Goal: Task Accomplishment & Management: Manage account settings

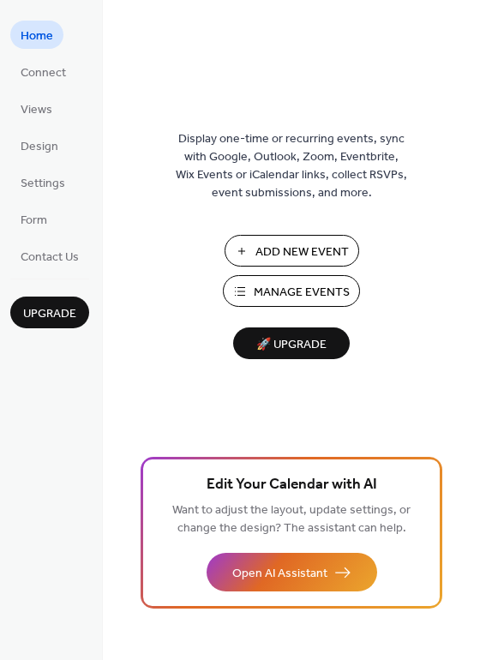
click at [296, 290] on span "Manage Events" at bounding box center [302, 293] width 96 height 18
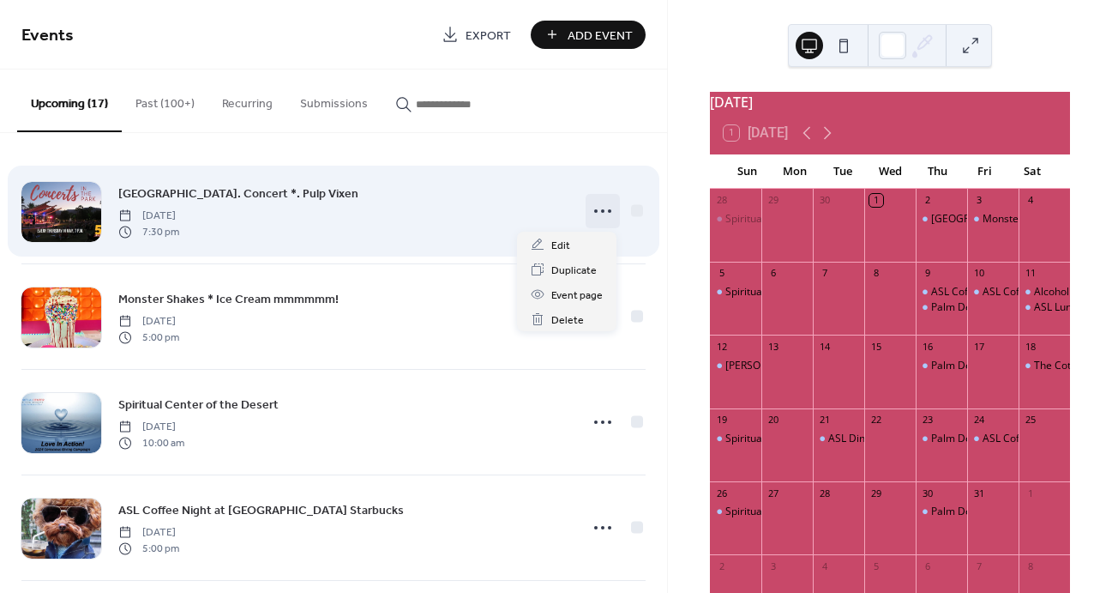
click at [594, 207] on icon at bounding box center [602, 210] width 27 height 27
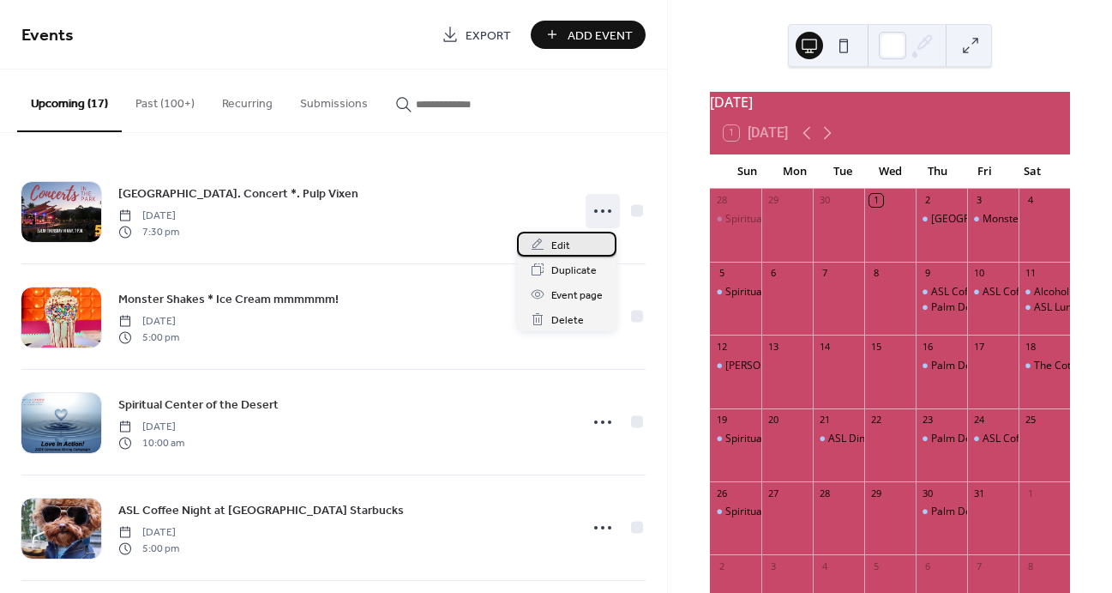
click at [568, 242] on span "Edit" at bounding box center [560, 246] width 19 height 18
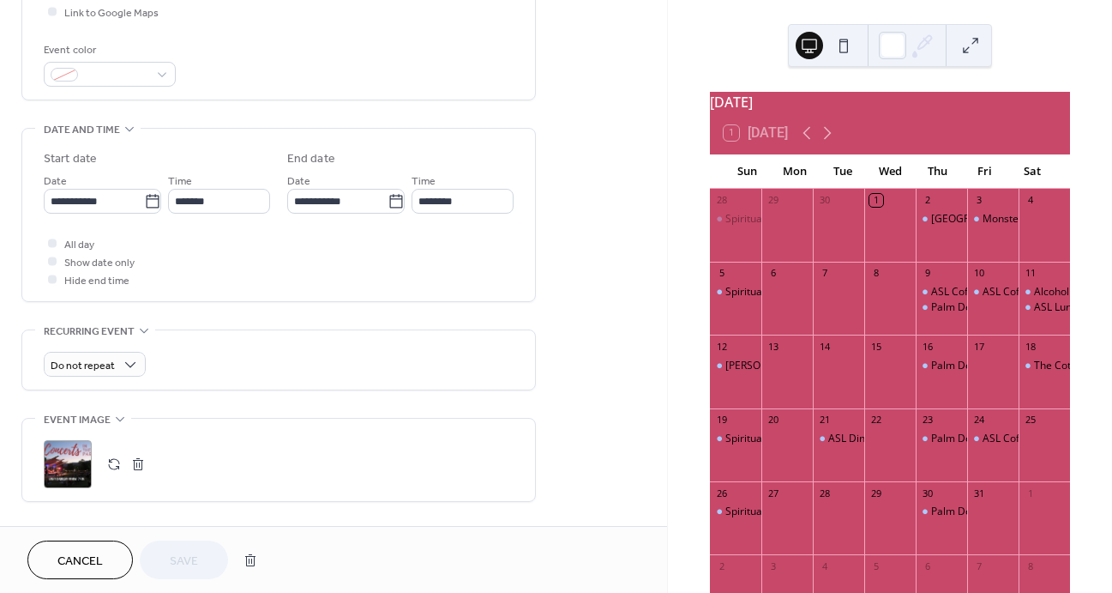
scroll to position [431, 0]
click at [216, 200] on input "*******" at bounding box center [219, 200] width 102 height 25
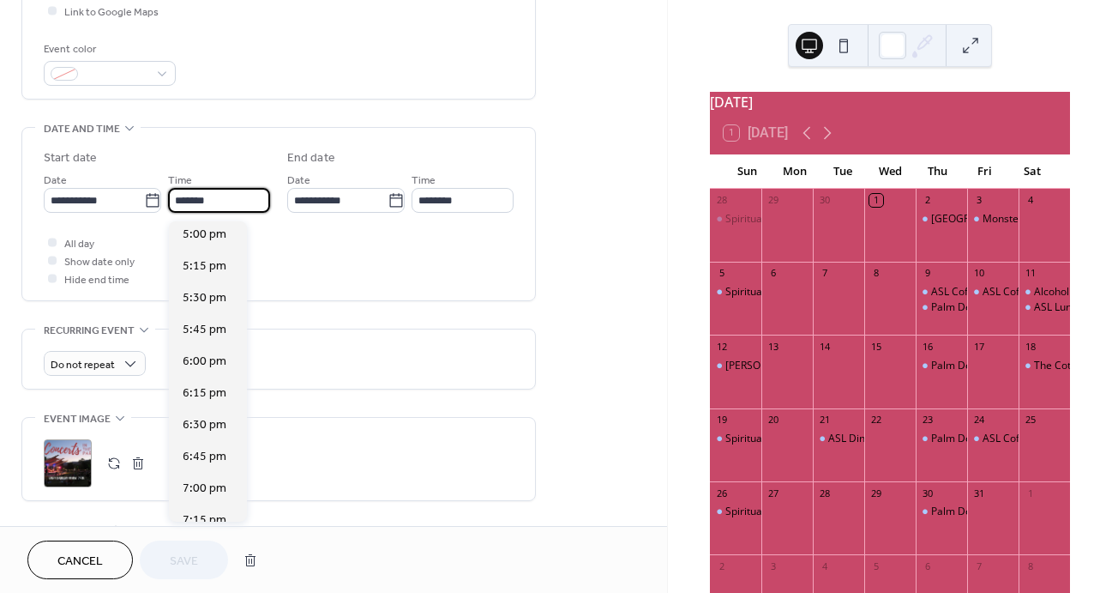
scroll to position [2167, 0]
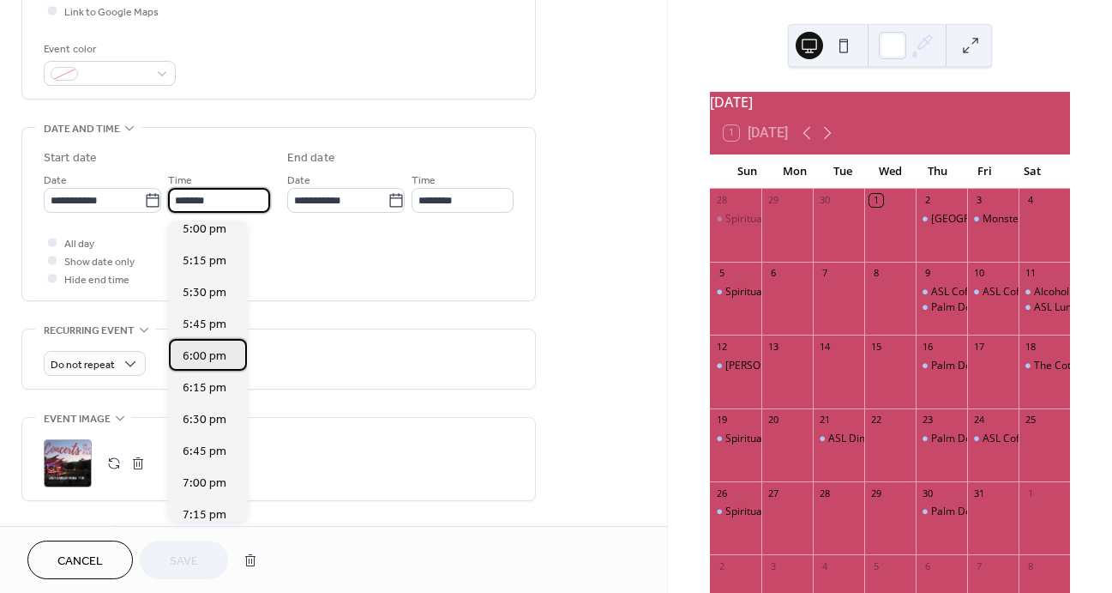
click at [204, 358] on span "6:00 pm" at bounding box center [205, 356] width 44 height 18
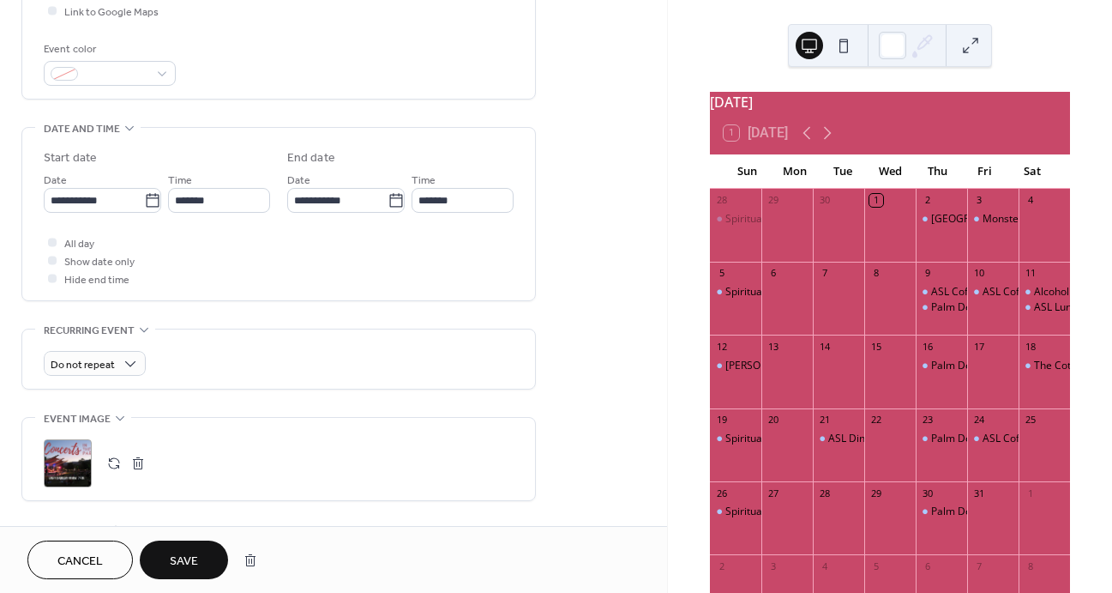
type input "*******"
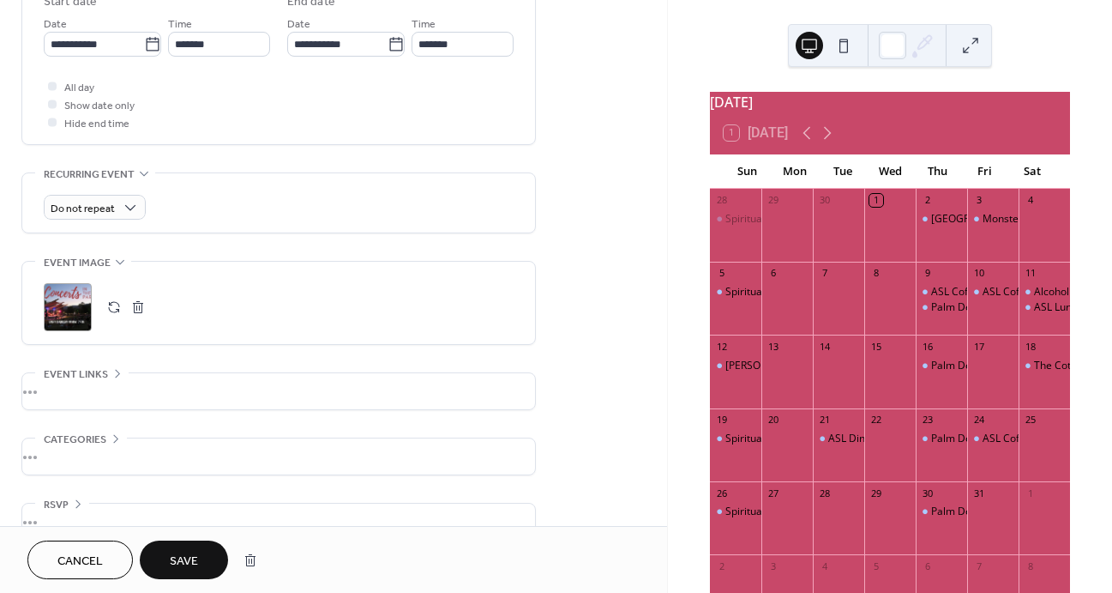
scroll to position [593, 0]
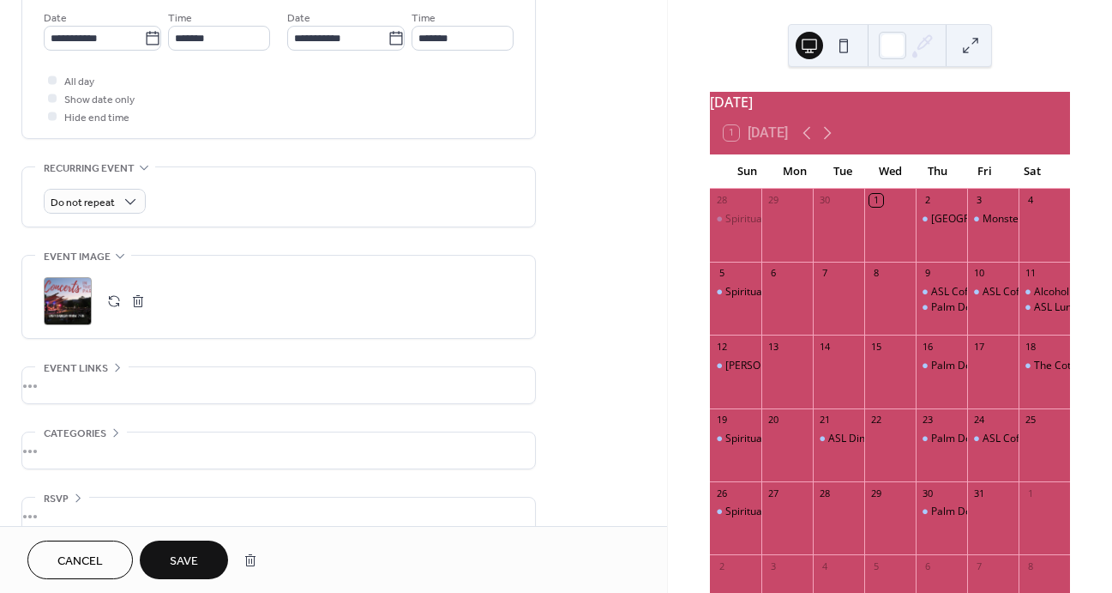
click at [140, 304] on button "button" at bounding box center [138, 301] width 24 height 24
click at [102, 303] on button "button" at bounding box center [114, 301] width 24 height 24
click at [190, 557] on span "Save" at bounding box center [184, 561] width 28 height 18
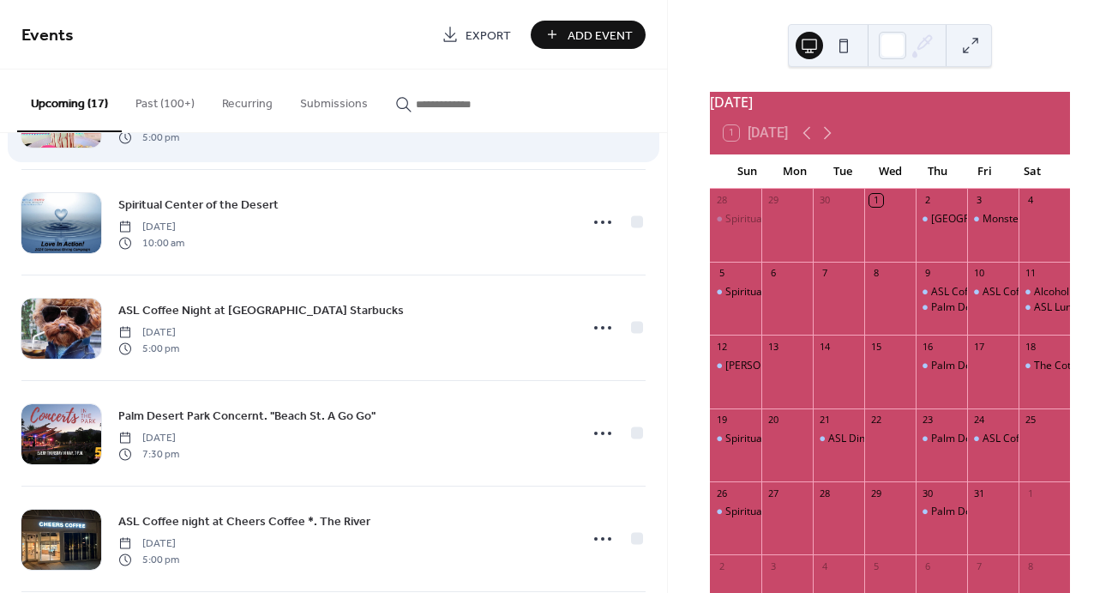
scroll to position [208, 0]
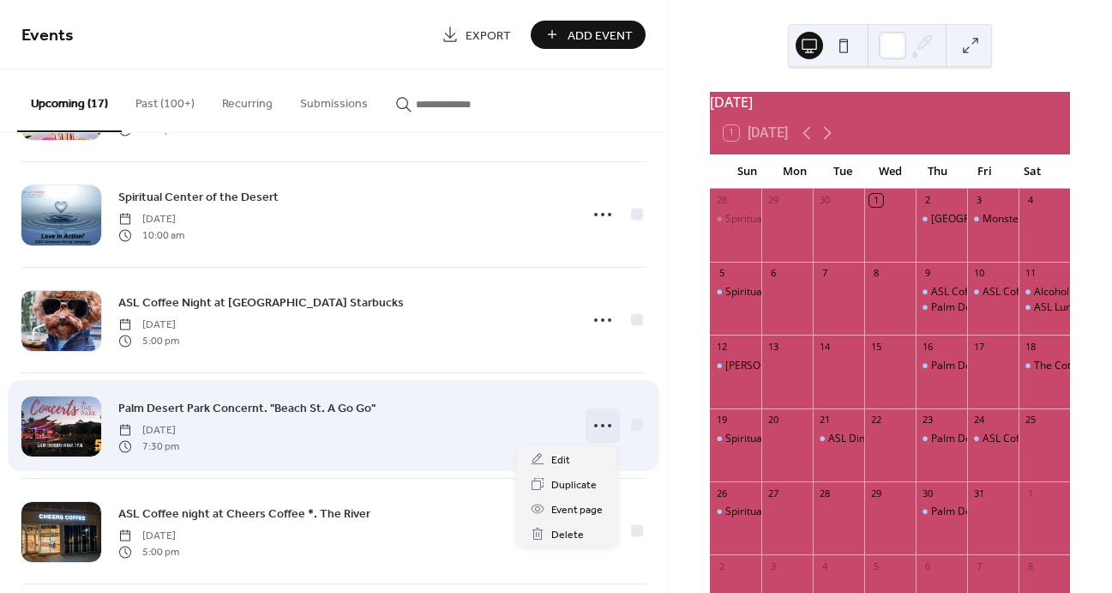
click at [599, 421] on icon at bounding box center [602, 425] width 27 height 27
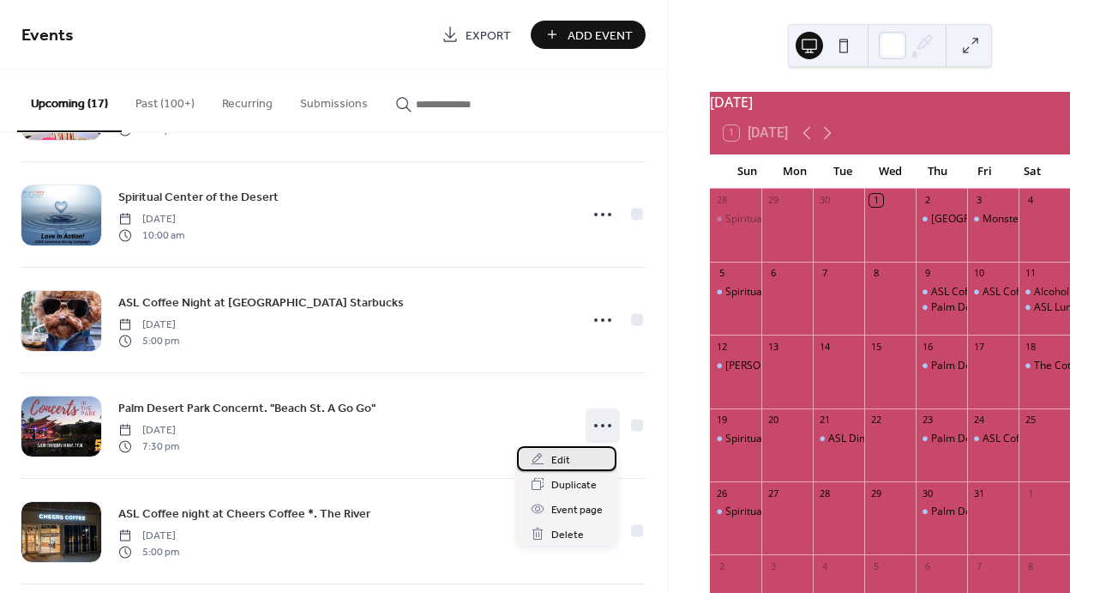
click at [566, 460] on span "Edit" at bounding box center [560, 460] width 19 height 18
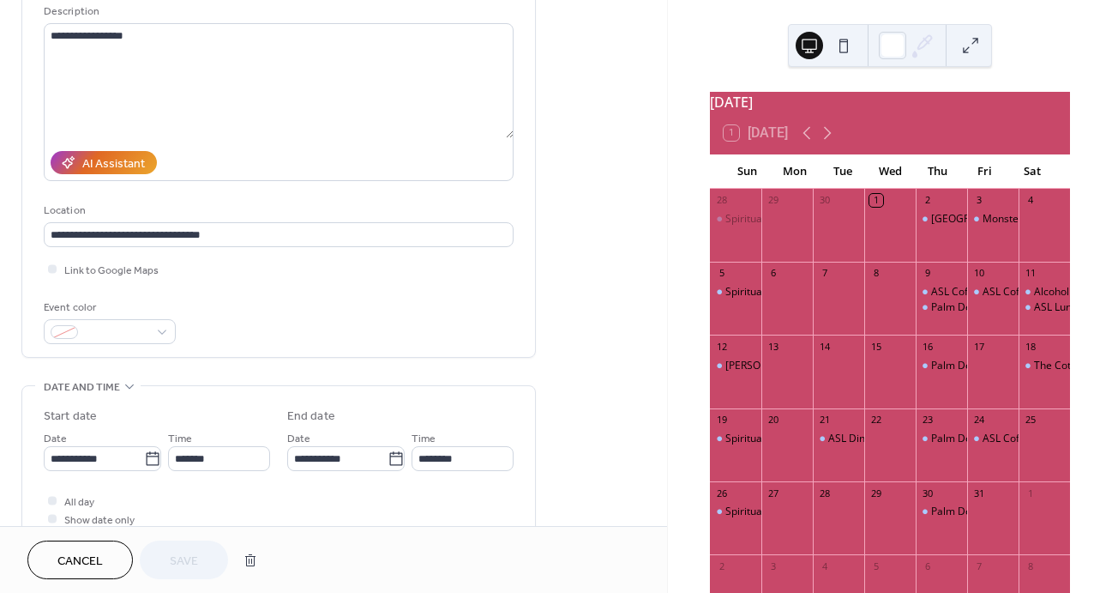
scroll to position [176, 0]
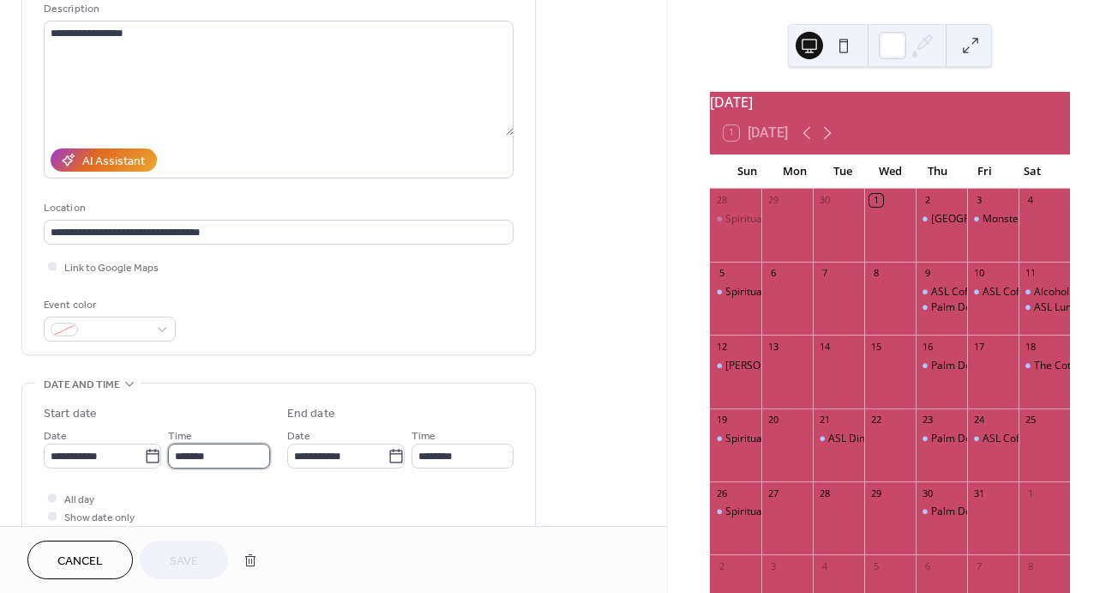
click at [217, 459] on input "*******" at bounding box center [219, 455] width 102 height 25
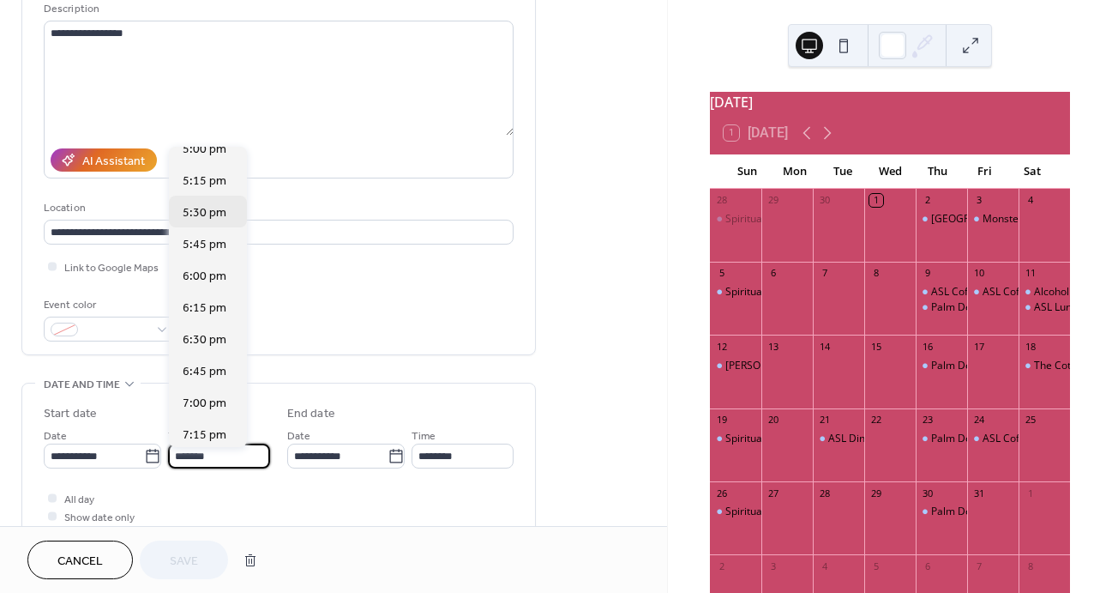
scroll to position [2171, 0]
click at [217, 280] on span "6:00 pm" at bounding box center [205, 277] width 44 height 18
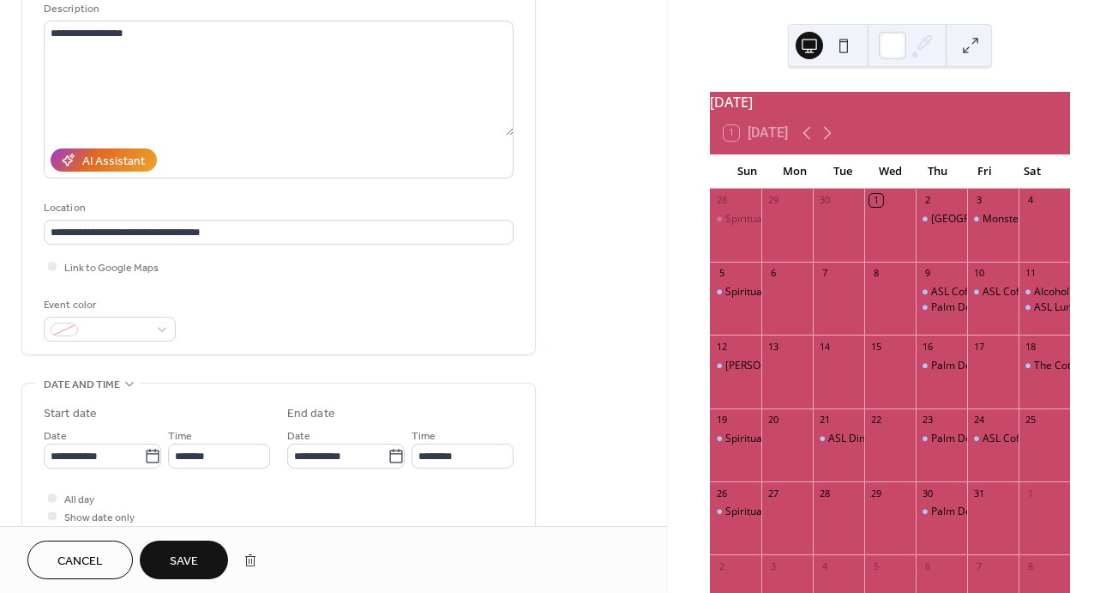
type input "*******"
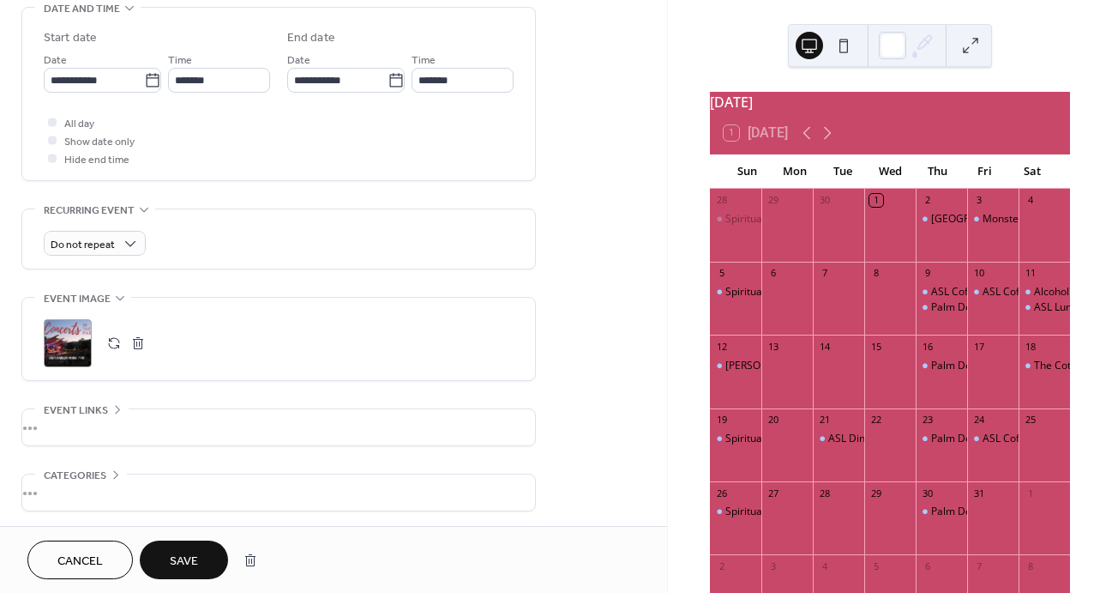
scroll to position [570, 0]
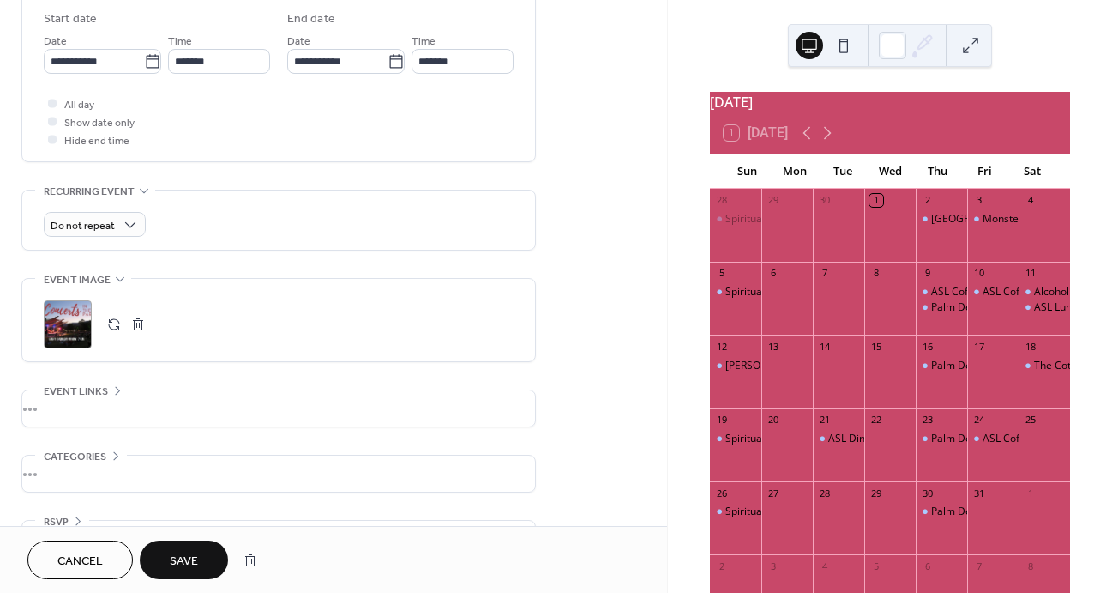
click at [133, 326] on button "button" at bounding box center [138, 324] width 24 height 24
click at [81, 329] on icon at bounding box center [67, 323] width 27 height 27
click at [198, 557] on span "Save" at bounding box center [184, 561] width 28 height 18
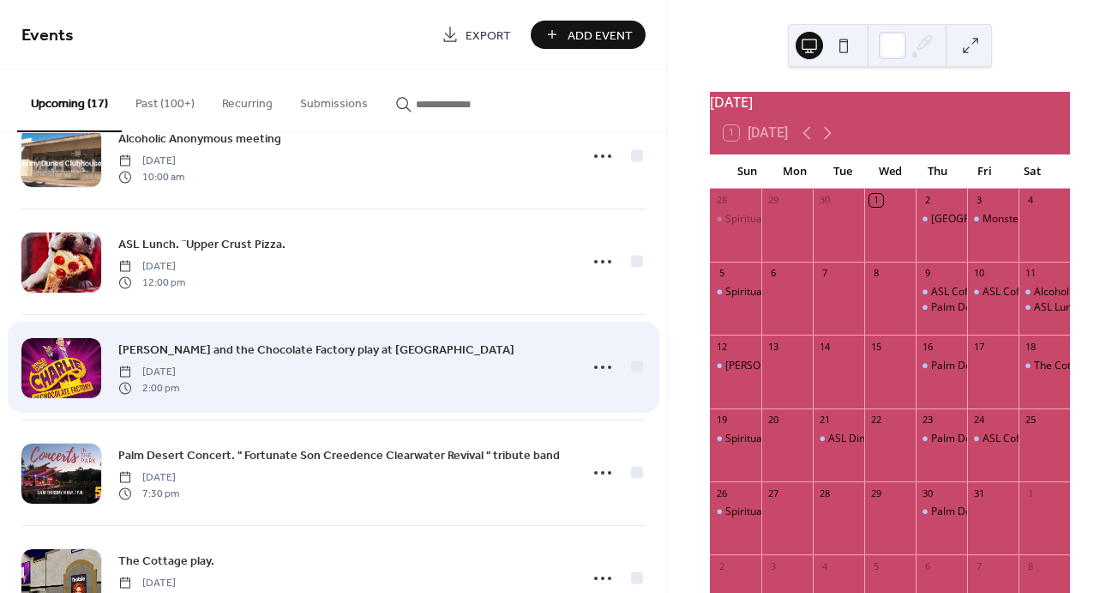
scroll to position [701, 0]
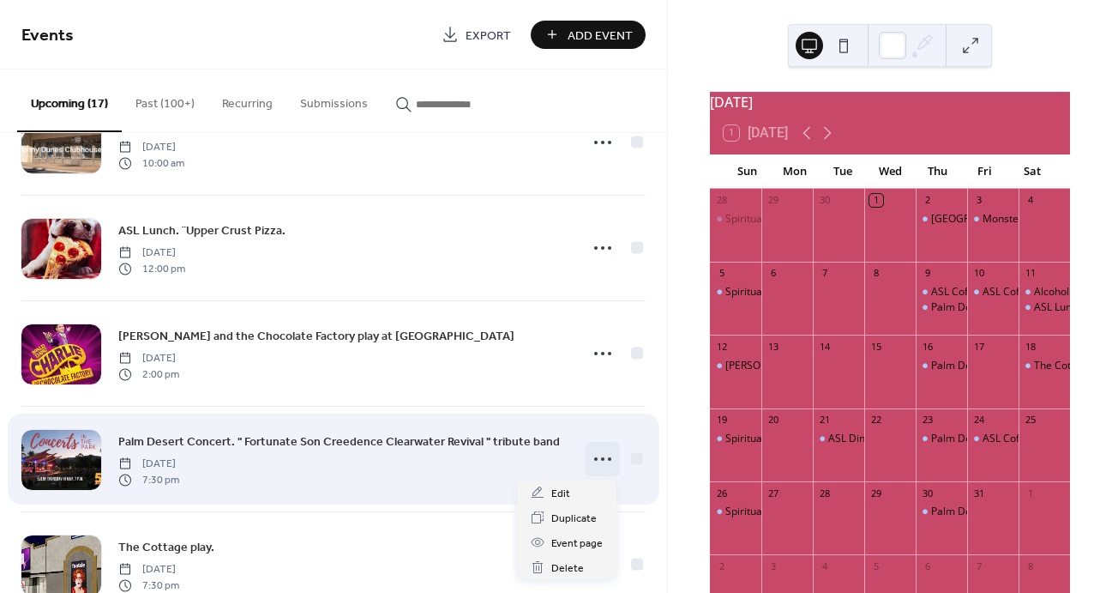
click at [593, 458] on icon at bounding box center [602, 458] width 27 height 27
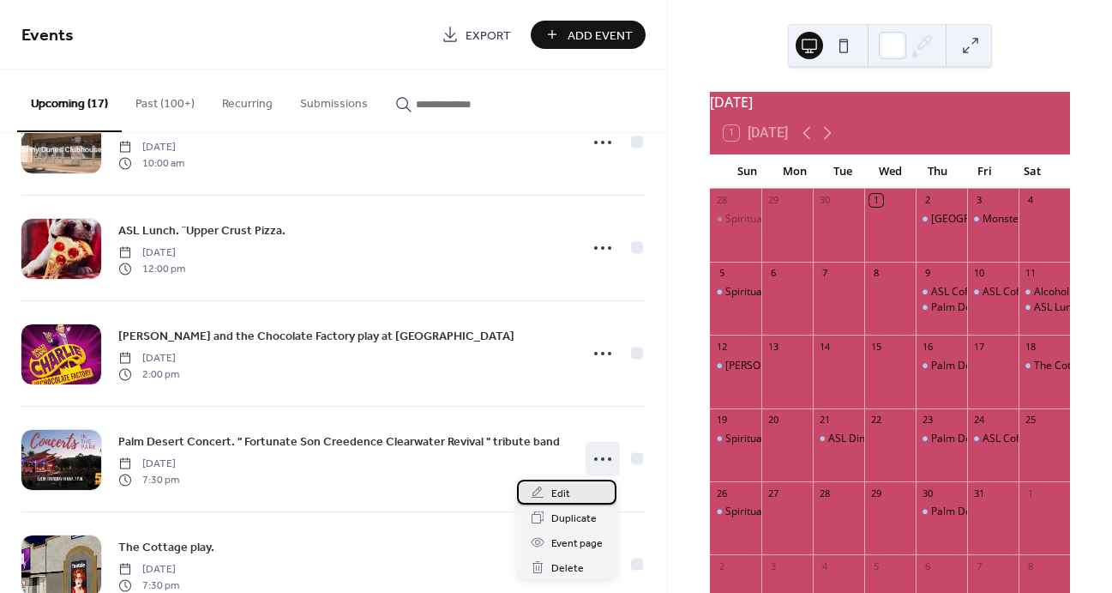
click at [573, 492] on div "Edit" at bounding box center [566, 491] width 99 height 25
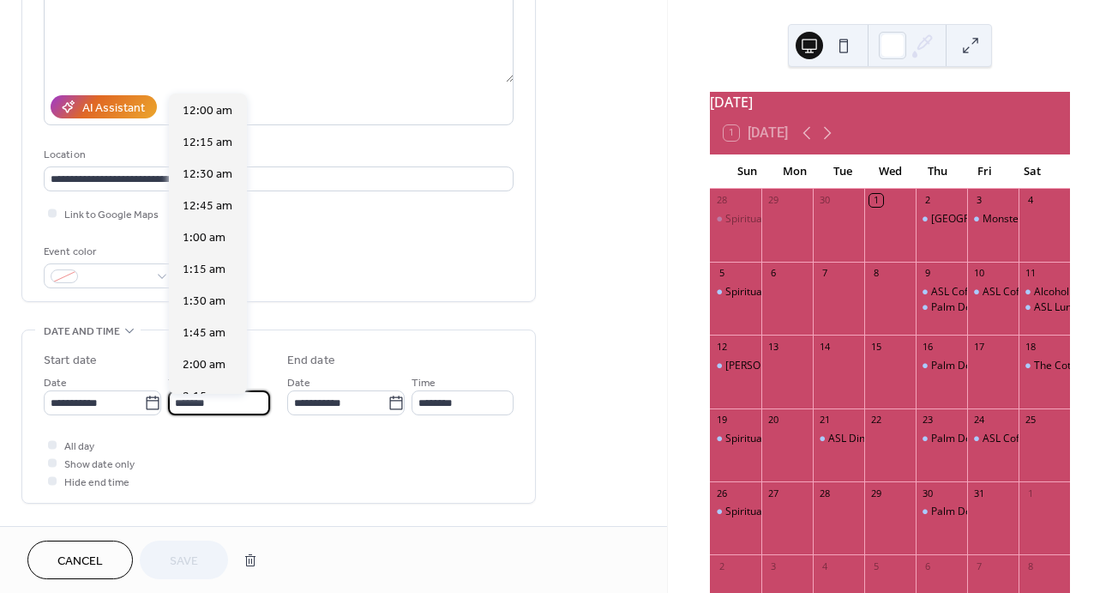
scroll to position [2475, 0]
click at [220, 409] on input "*******" at bounding box center [219, 402] width 102 height 25
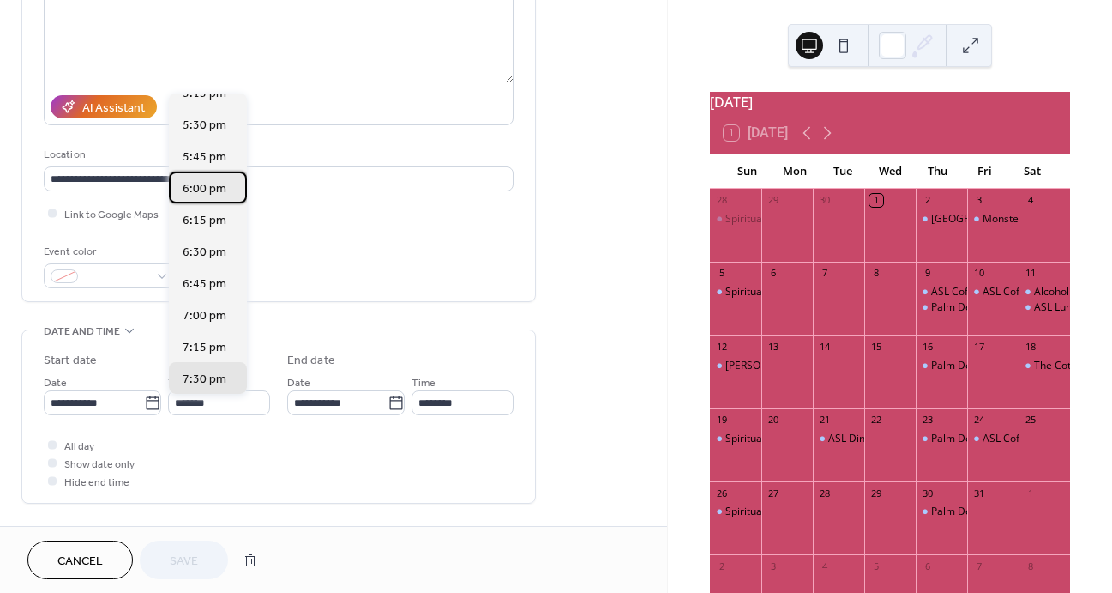
click at [208, 180] on span "6:00 pm" at bounding box center [205, 189] width 44 height 18
type input "*******"
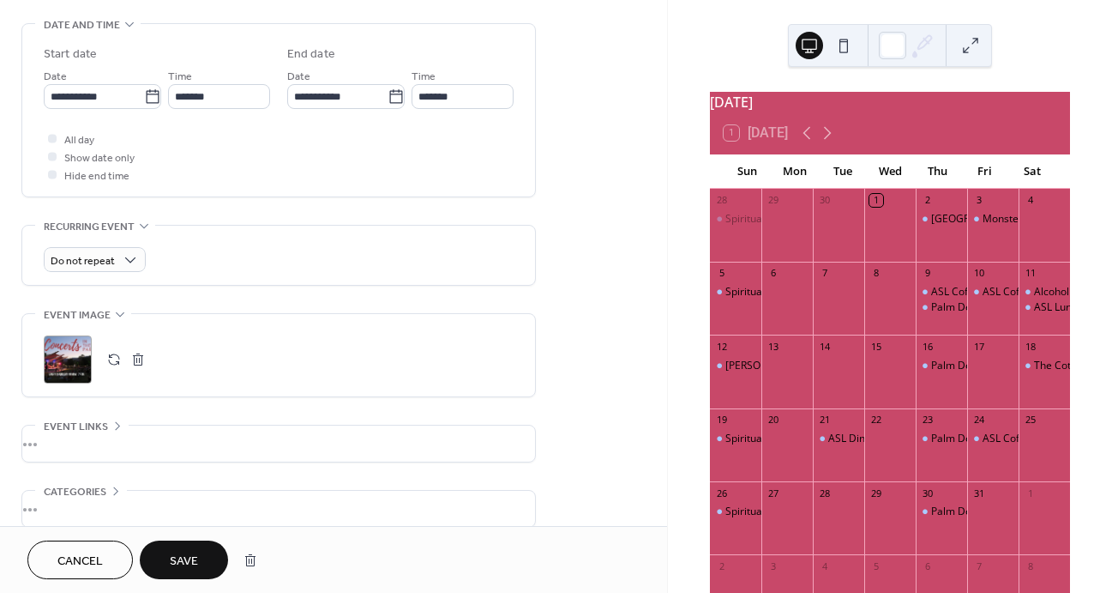
scroll to position [546, 0]
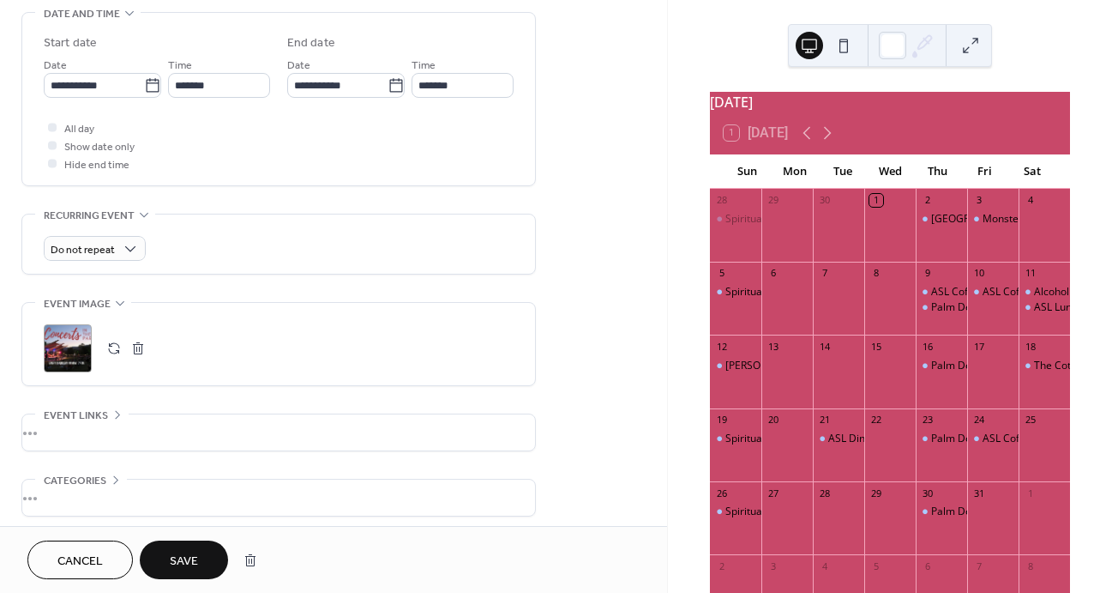
click at [138, 352] on button "button" at bounding box center [138, 348] width 24 height 24
click at [82, 352] on div ";" at bounding box center [68, 348] width 48 height 48
click at [186, 557] on span "Save" at bounding box center [184, 561] width 28 height 18
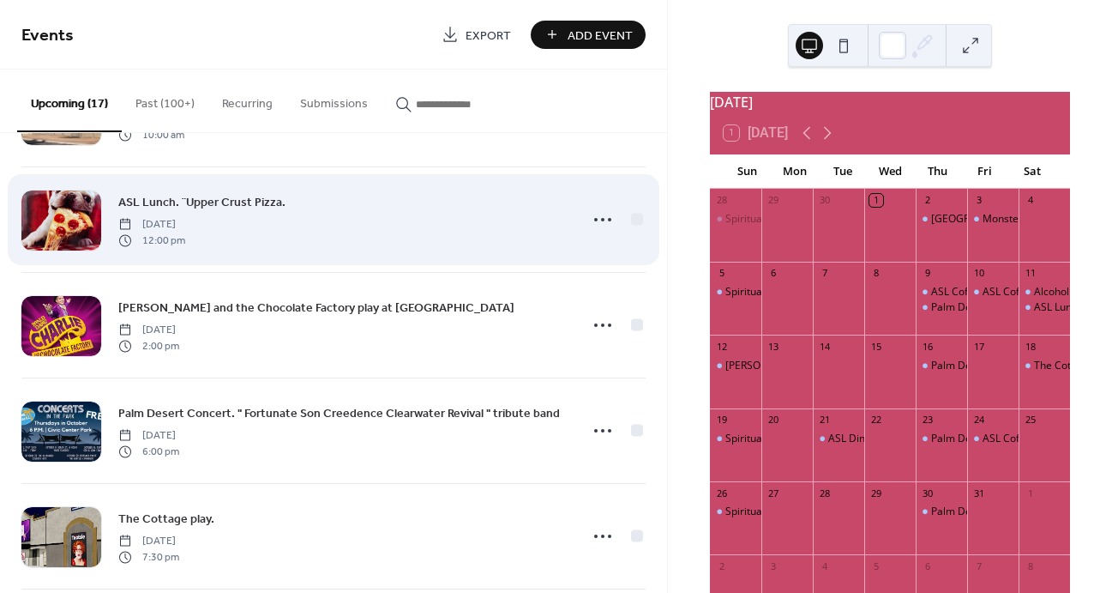
scroll to position [745, 0]
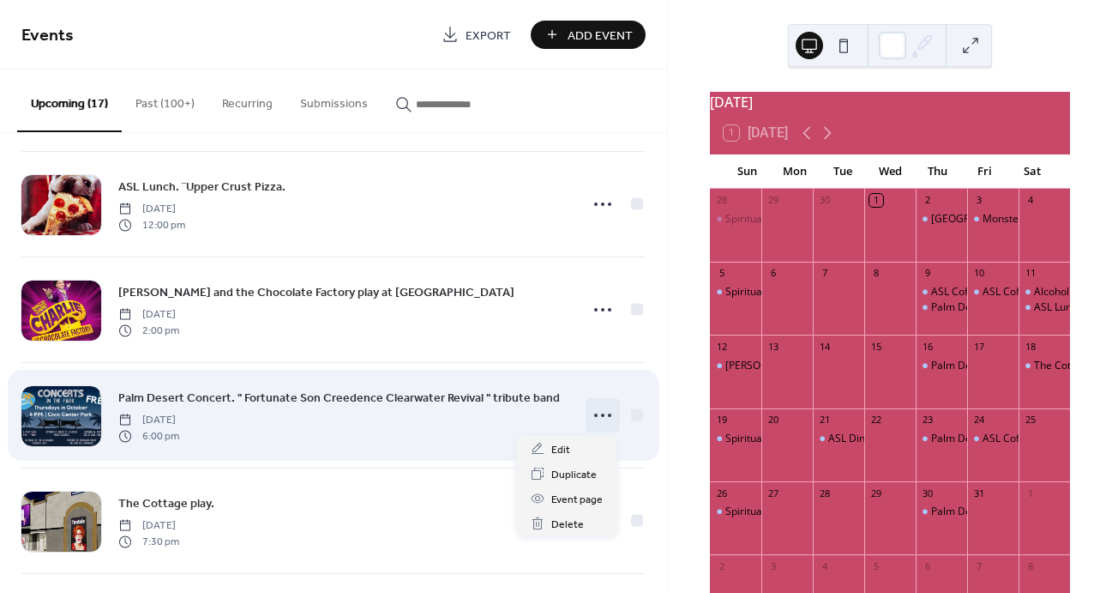
click at [601, 415] on icon at bounding box center [602, 414] width 27 height 27
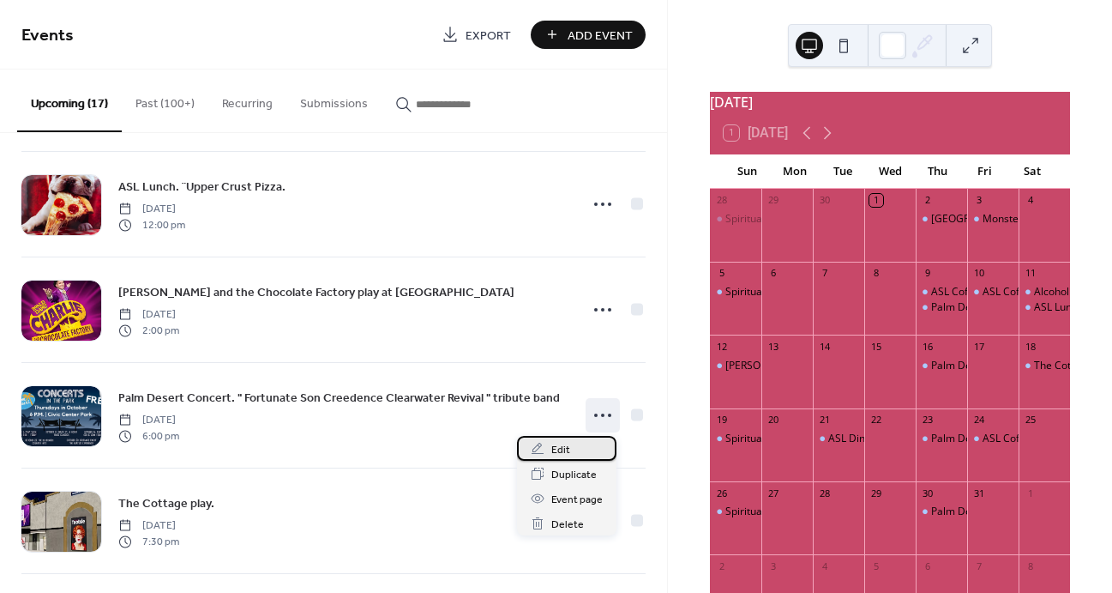
click at [583, 443] on div "Edit" at bounding box center [566, 448] width 99 height 25
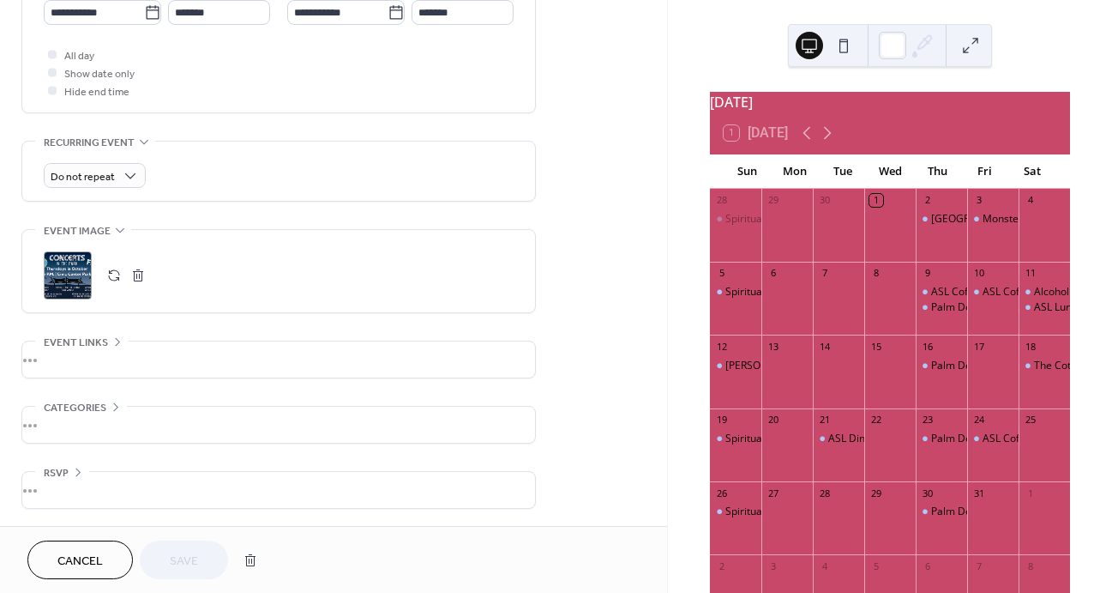
scroll to position [624, 0]
click at [85, 552] on span "Cancel" at bounding box center [79, 561] width 45 height 18
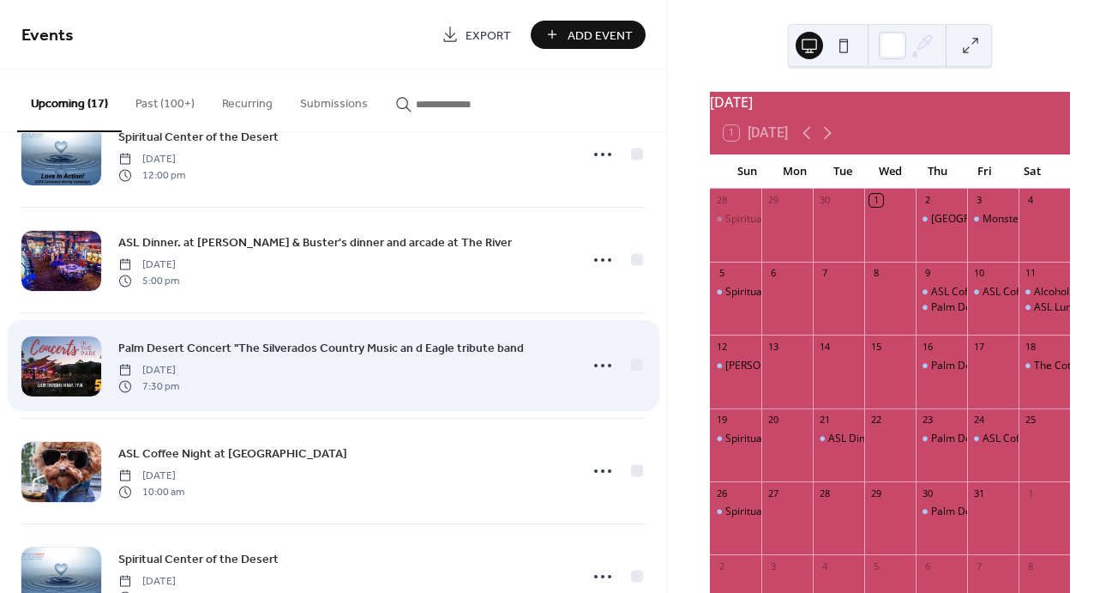
scroll to position [1220, 0]
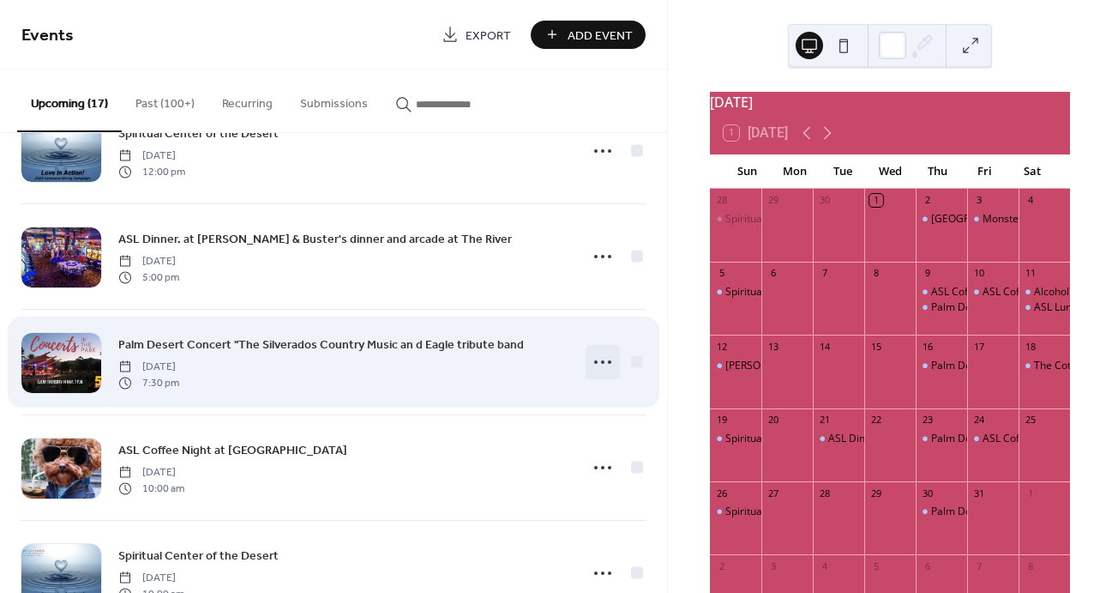
click at [601, 363] on circle at bounding box center [602, 361] width 3 height 3
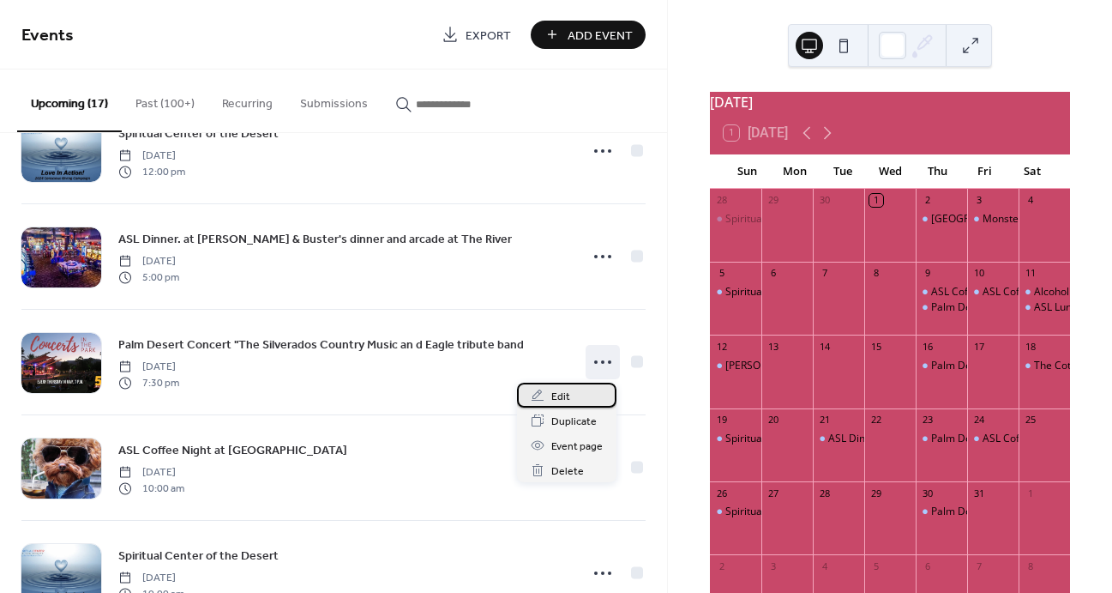
click at [562, 395] on span "Edit" at bounding box center [560, 397] width 19 height 18
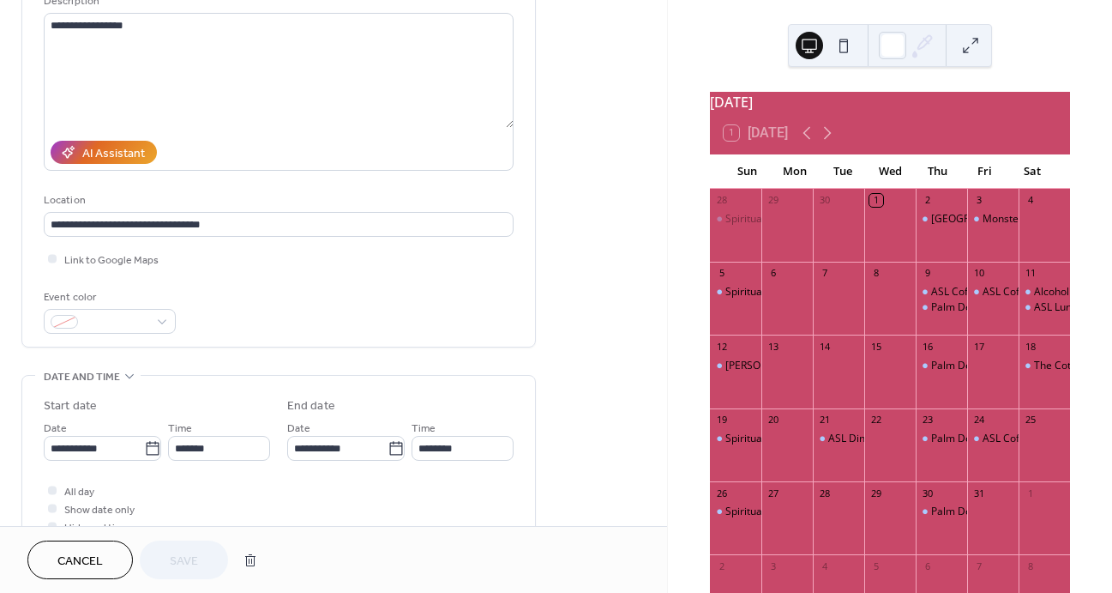
scroll to position [196, 0]
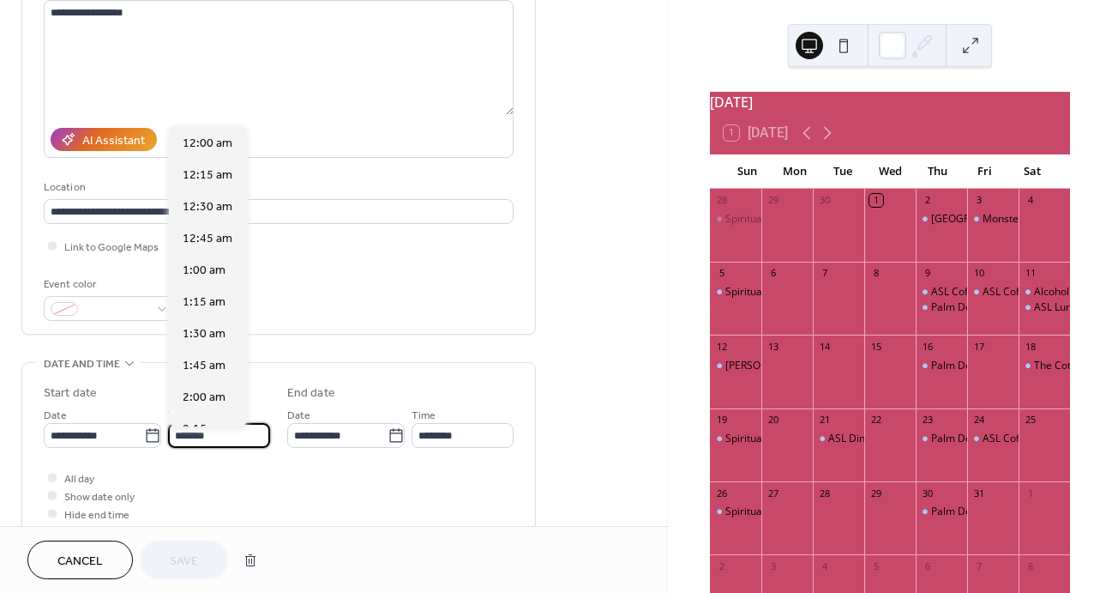
click at [212, 440] on input "*******" at bounding box center [219, 435] width 102 height 25
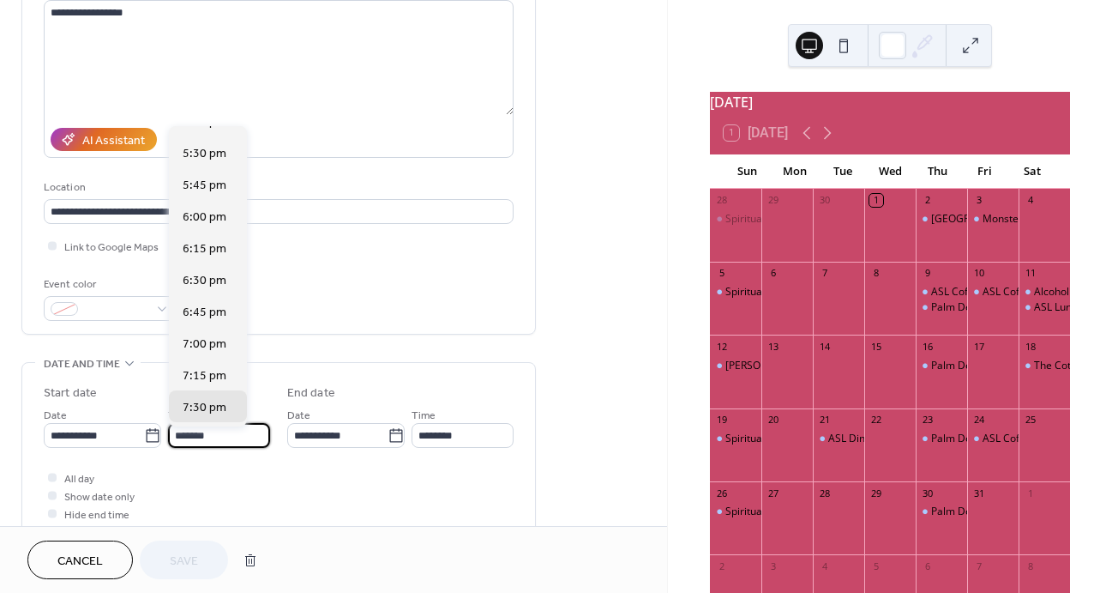
scroll to position [2208, 0]
click at [211, 219] on span "6:00 pm" at bounding box center [205, 220] width 44 height 18
type input "*******"
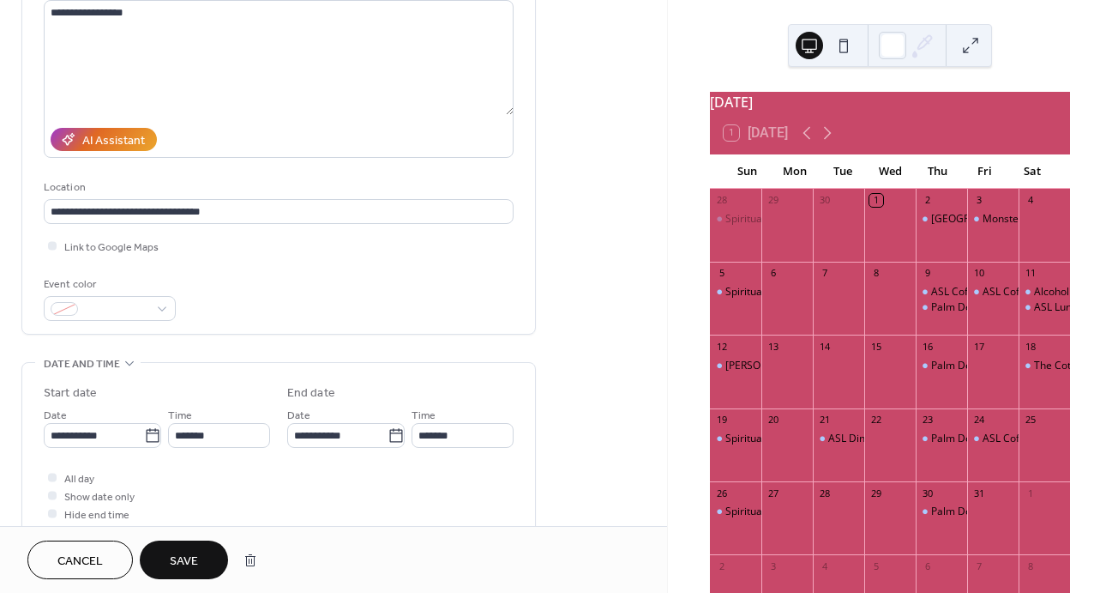
type input "*******"
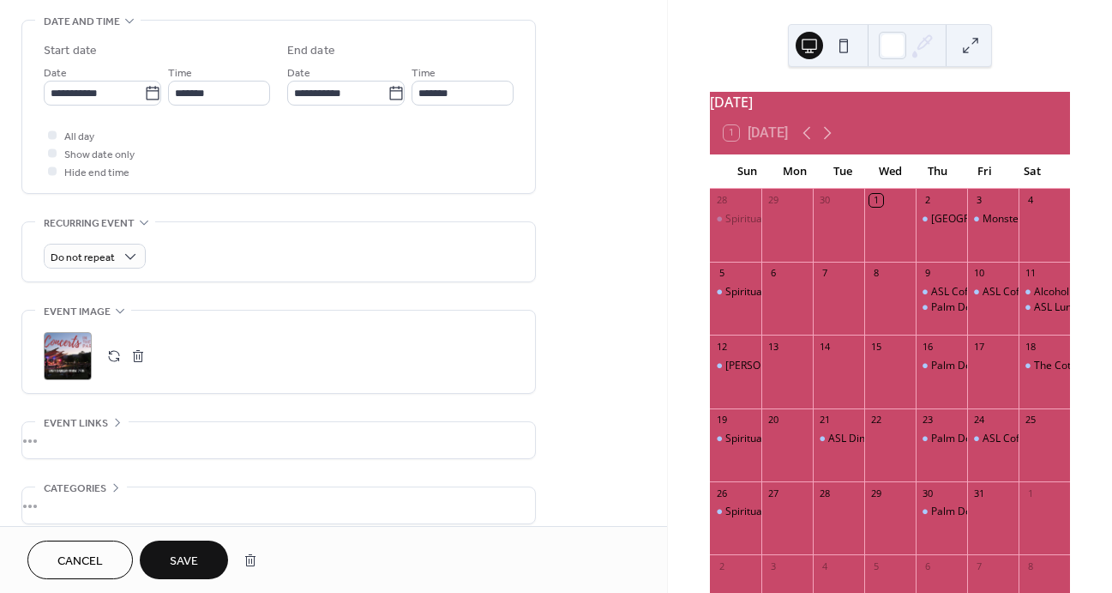
scroll to position [555, 0]
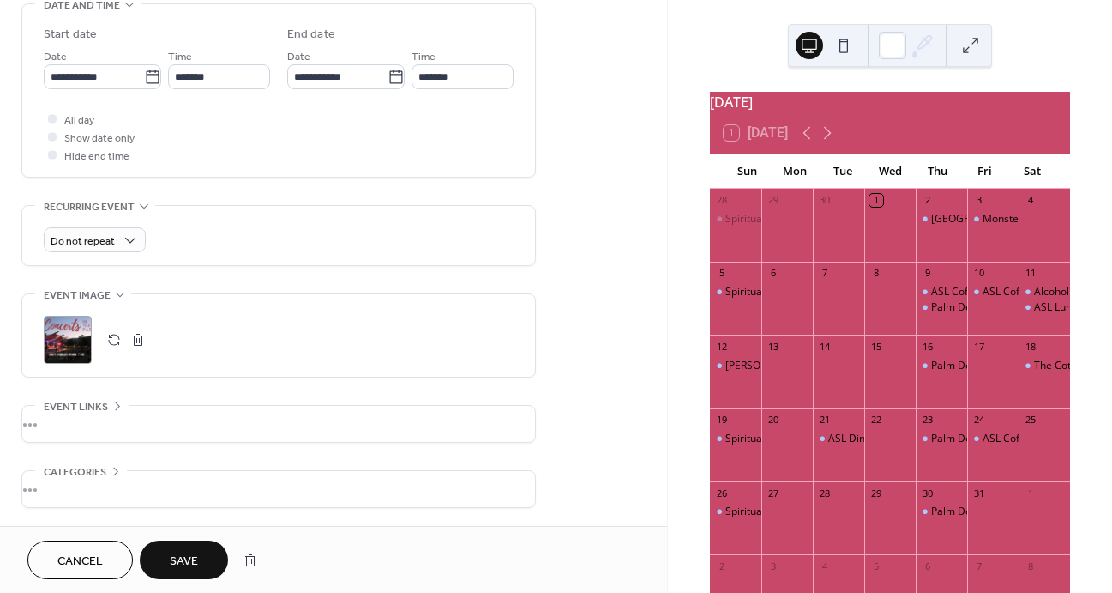
click at [139, 344] on button "button" at bounding box center [138, 340] width 24 height 24
click at [82, 340] on div ";" at bounding box center [68, 340] width 48 height 48
click at [181, 554] on span "Save" at bounding box center [184, 561] width 28 height 18
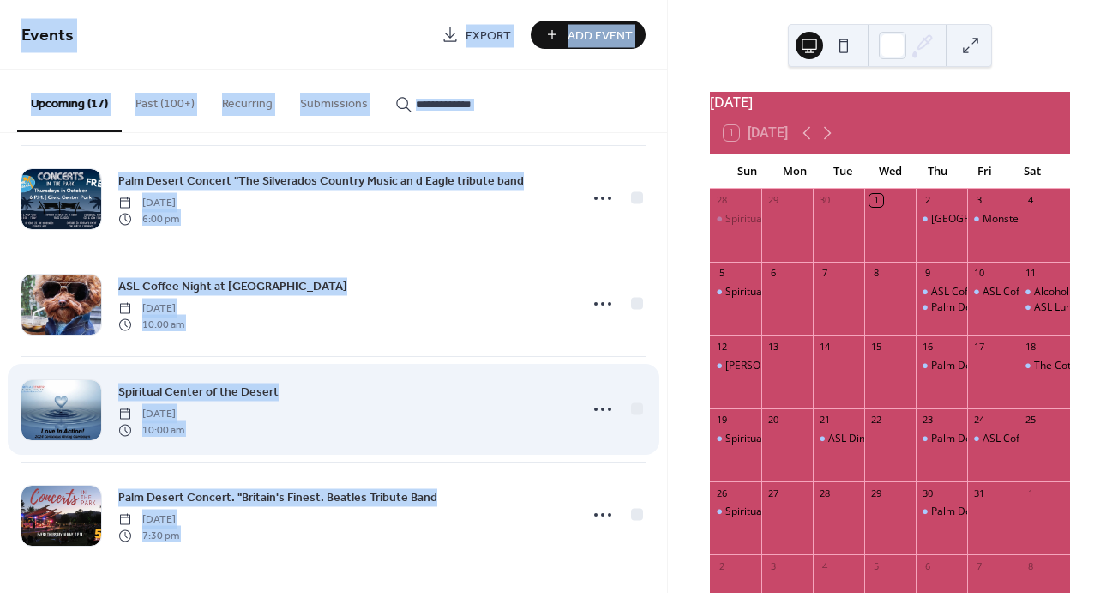
scroll to position [1384, 0]
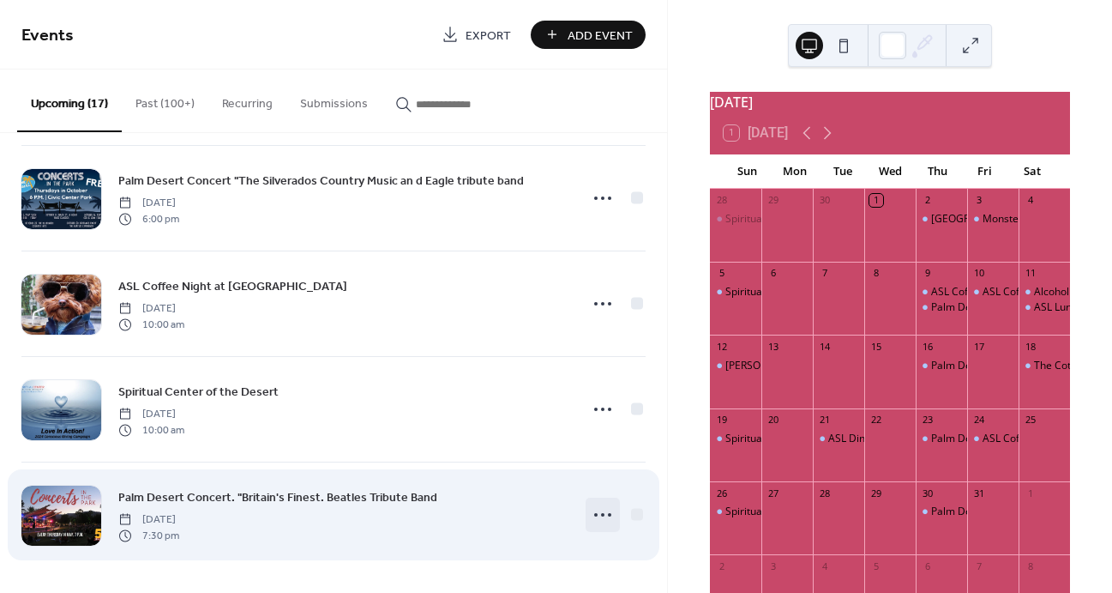
click at [595, 514] on icon at bounding box center [602, 514] width 27 height 27
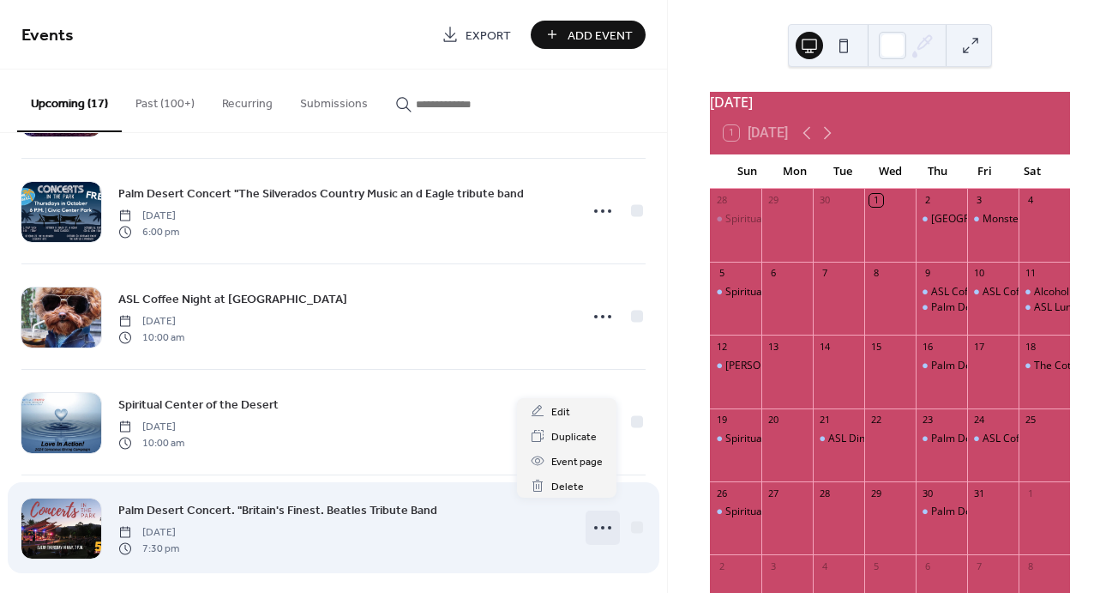
scroll to position [1367, 0]
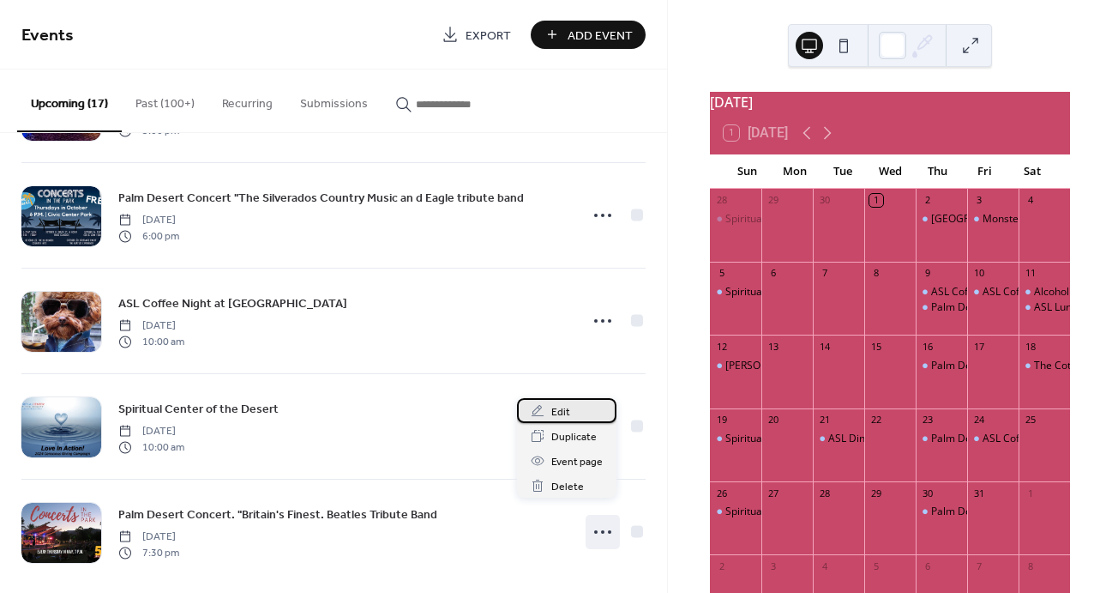
click at [573, 415] on div "Edit" at bounding box center [566, 410] width 99 height 25
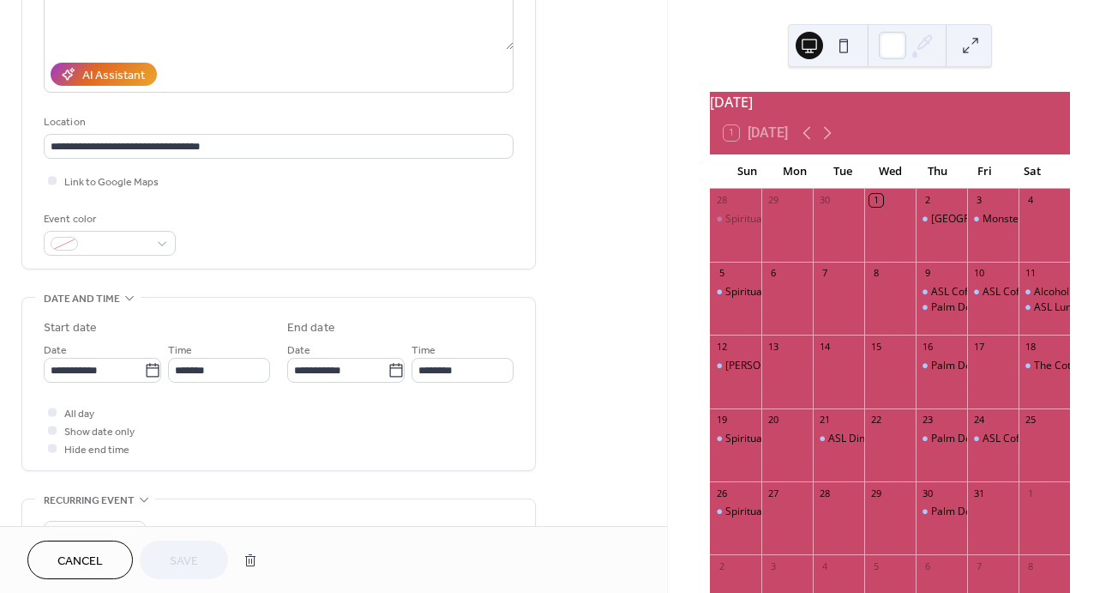
scroll to position [262, 0]
click at [231, 368] on input "*******" at bounding box center [219, 369] width 102 height 25
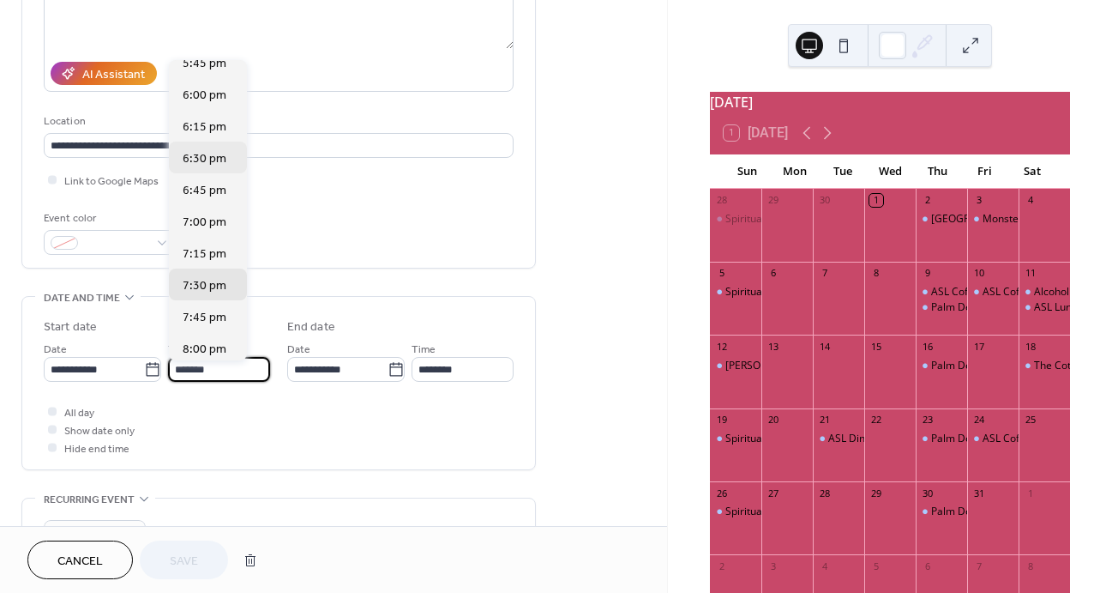
scroll to position [2266, 0]
drag, startPoint x: 205, startPoint y: 94, endPoint x: 238, endPoint y: 91, distance: 33.6
click at [205, 94] on span "6:00 pm" at bounding box center [205, 96] width 44 height 18
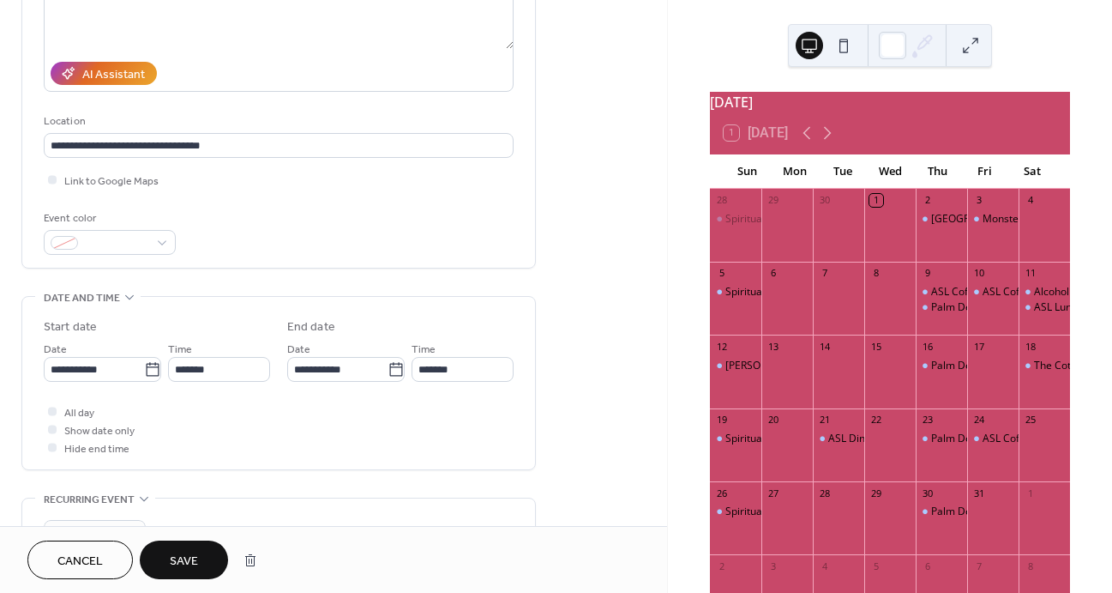
type input "*******"
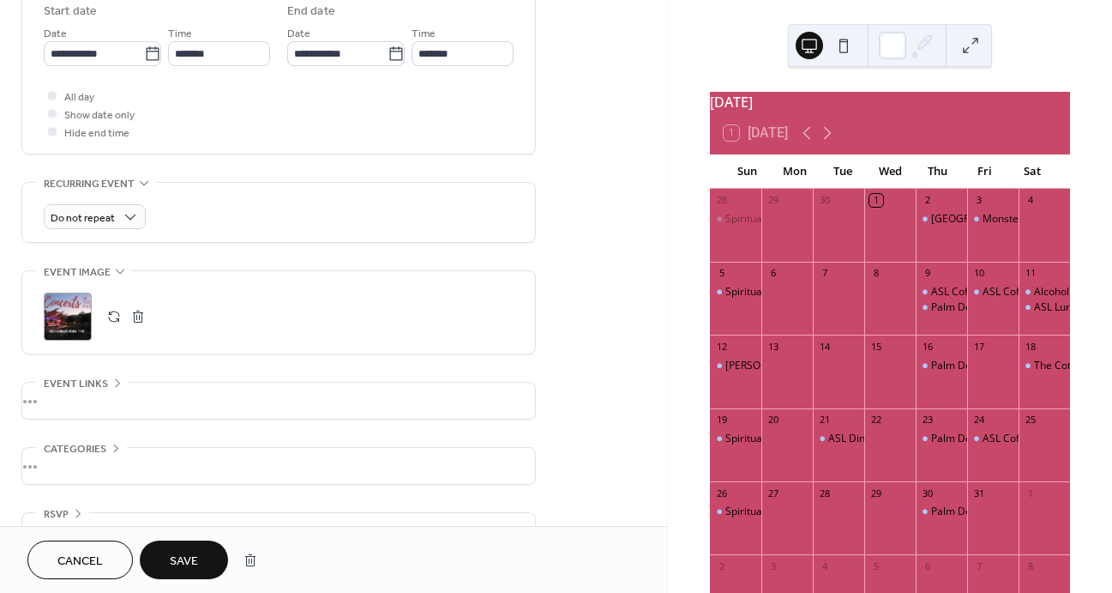
scroll to position [580, 0]
click at [134, 320] on button "button" at bounding box center [138, 315] width 24 height 24
click at [72, 319] on icon at bounding box center [67, 314] width 27 height 27
click at [182, 558] on span "Save" at bounding box center [184, 561] width 28 height 18
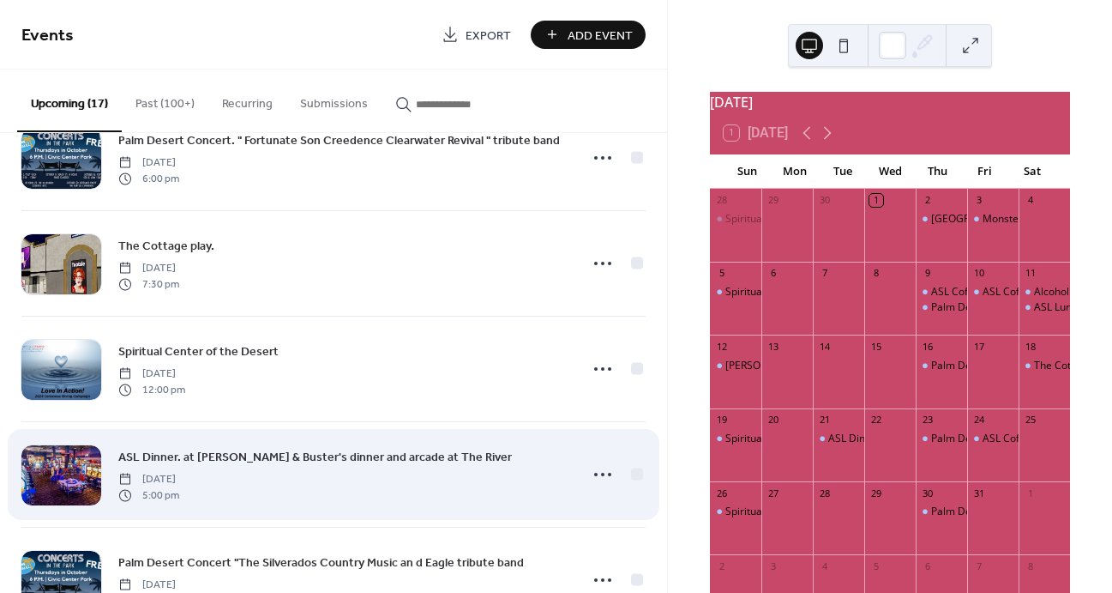
scroll to position [1001, 0]
